Goal: Task Accomplishment & Management: Complete application form

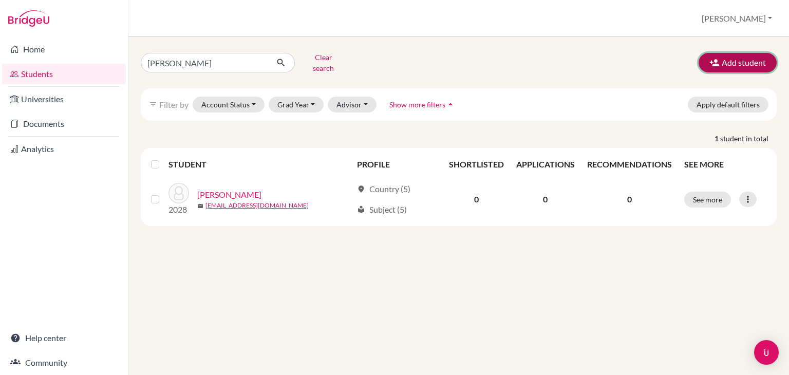
click at [730, 56] on button "Add student" at bounding box center [738, 63] width 78 height 20
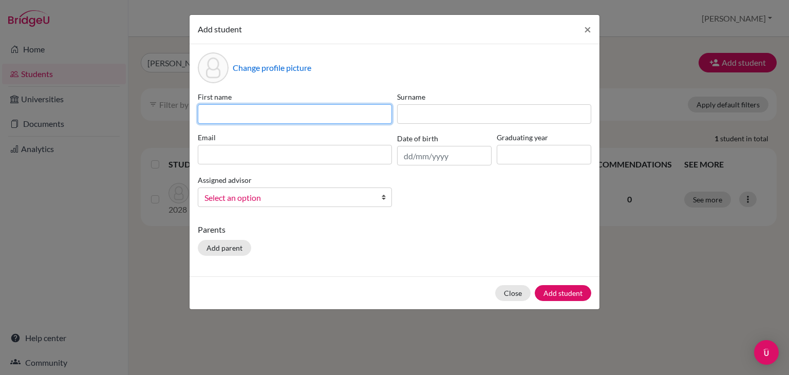
click at [245, 117] on input at bounding box center [295, 114] width 194 height 20
type input "[PERSON_NAME]"
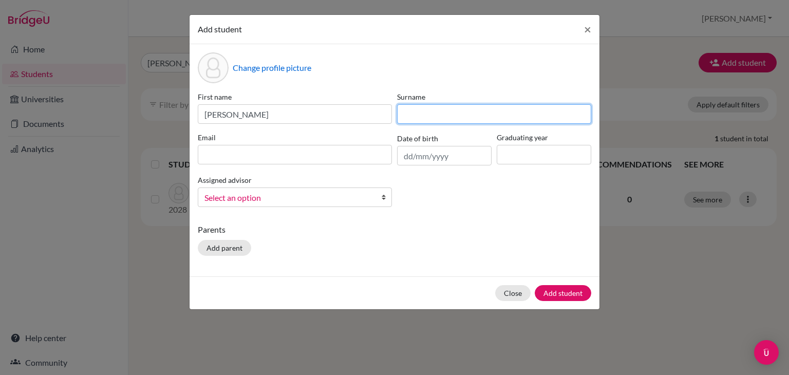
click at [434, 114] on input at bounding box center [494, 114] width 194 height 20
type input "[PERSON_NAME]"
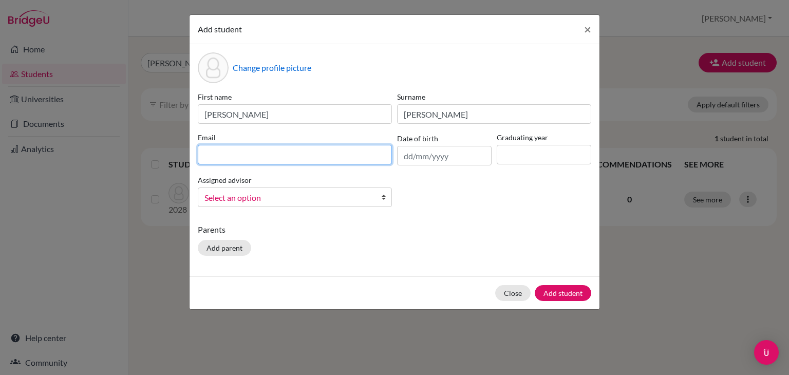
click at [265, 155] on input at bounding box center [295, 155] width 194 height 20
type input "[EMAIL_ADDRESS][DOMAIN_NAME]"
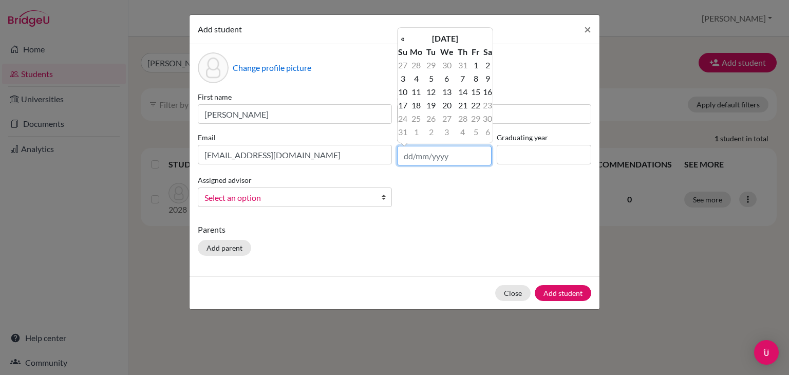
click at [412, 155] on input "text" at bounding box center [444, 156] width 95 height 20
click at [425, 156] on input "[DATE]" at bounding box center [444, 156] width 95 height 20
type input "[DATE]"
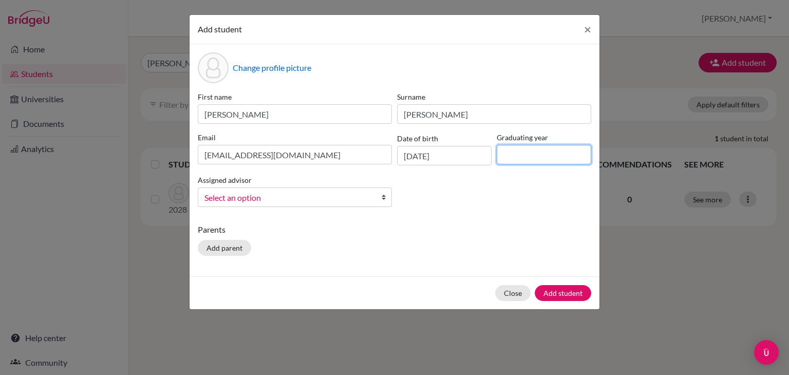
click at [522, 162] on input at bounding box center [544, 155] width 95 height 20
type input "2028"
click at [533, 153] on input "2028" at bounding box center [544, 155] width 95 height 20
click at [254, 202] on span "Select an option" at bounding box center [289, 197] width 168 height 13
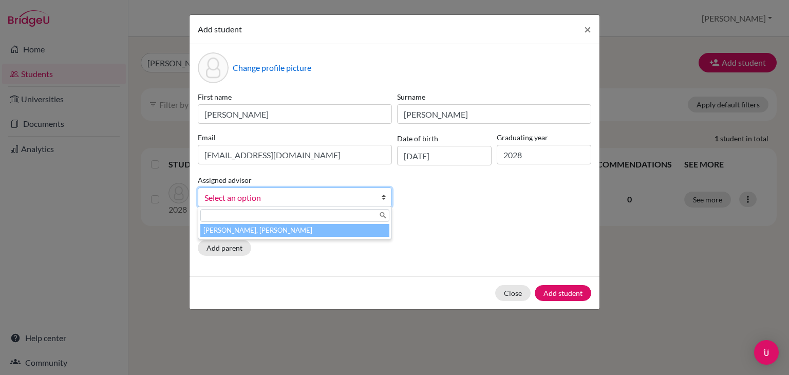
click at [279, 236] on li "[PERSON_NAME], [PERSON_NAME]" at bounding box center [294, 230] width 189 height 13
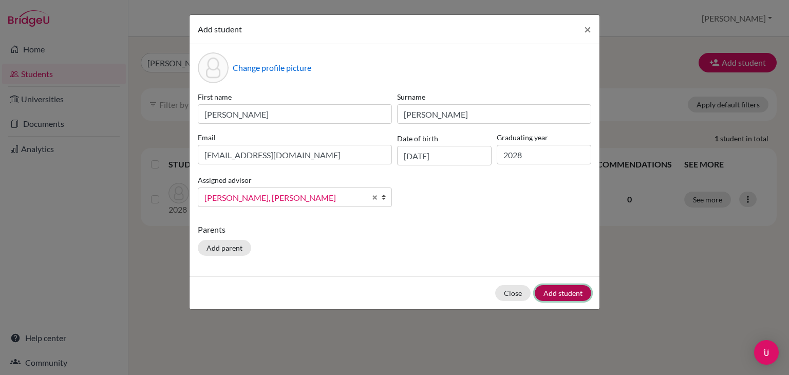
click at [564, 293] on button "Add student" at bounding box center [563, 293] width 57 height 16
